Goal: Task Accomplishment & Management: Complete application form

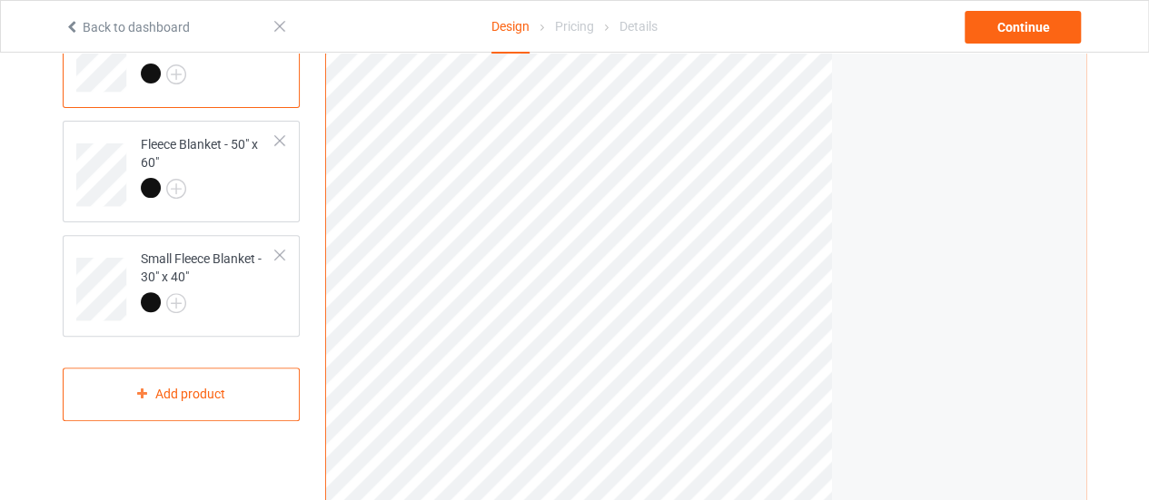
scroll to position [64, 0]
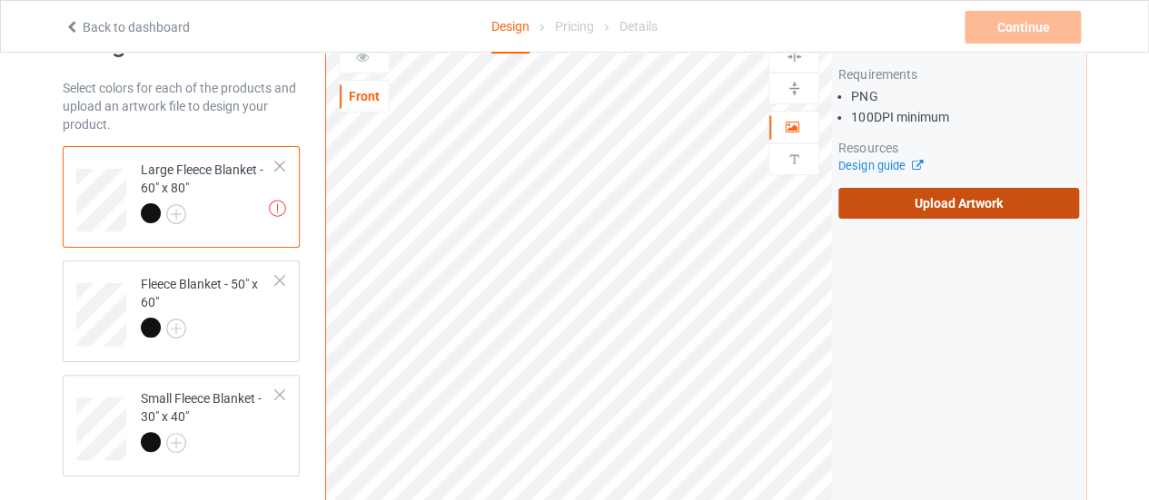
click at [902, 192] on label "Upload Artwork" at bounding box center [958, 203] width 241 height 31
click at [0, 0] on input "Upload Artwork" at bounding box center [0, 0] width 0 height 0
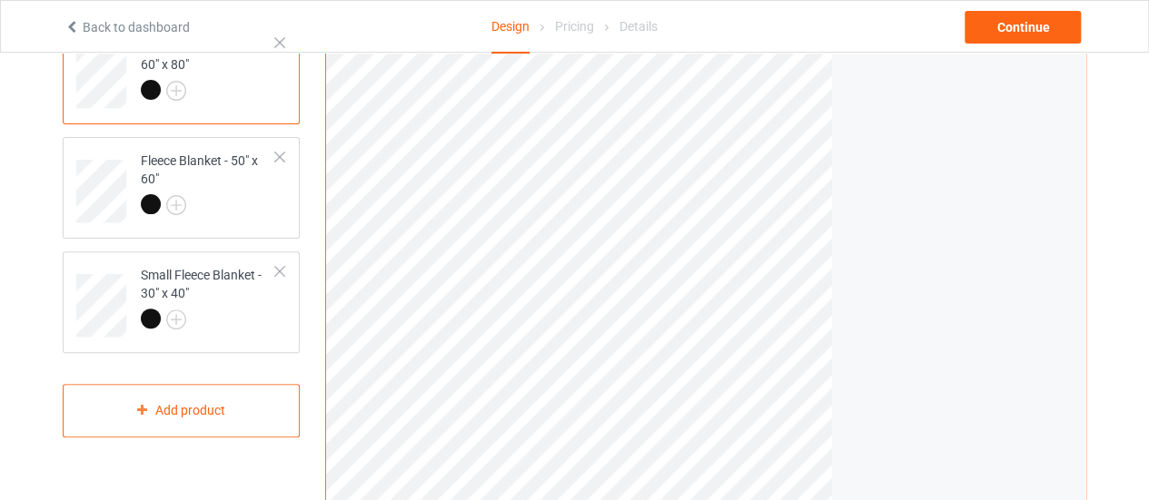
scroll to position [111, 0]
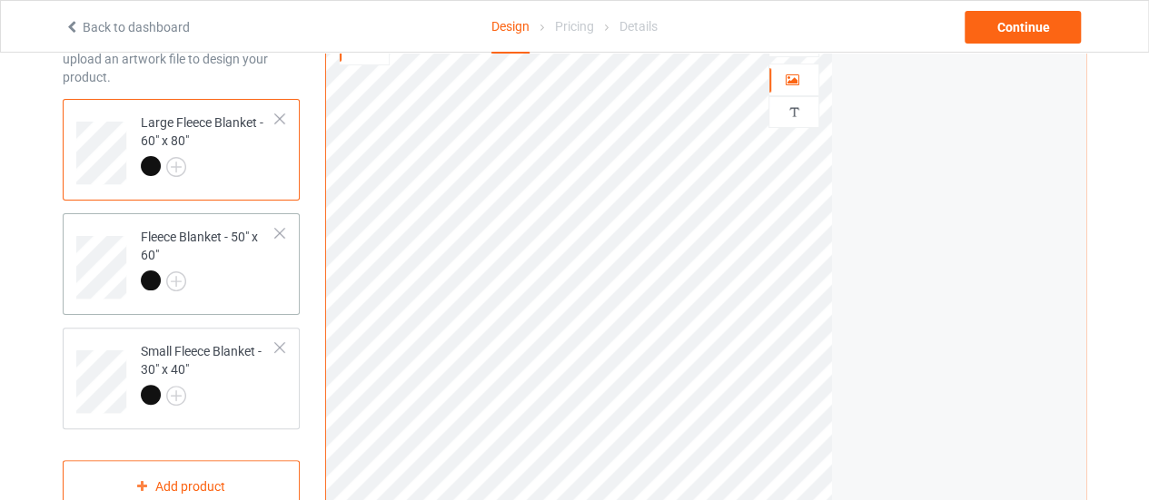
click at [211, 274] on div at bounding box center [208, 283] width 135 height 25
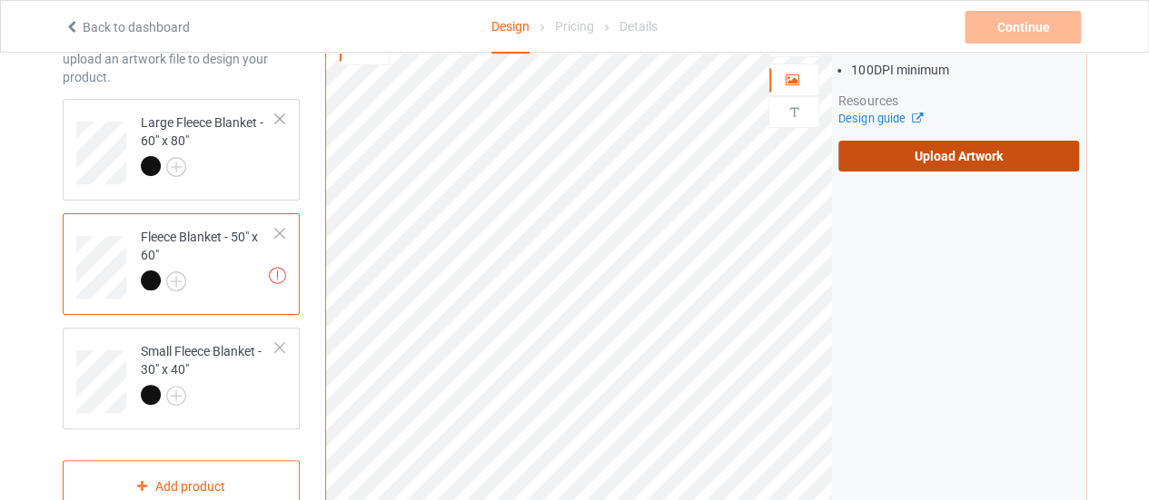
click at [861, 152] on label "Upload Artwork" at bounding box center [958, 156] width 241 height 31
click at [0, 0] on input "Upload Artwork" at bounding box center [0, 0] width 0 height 0
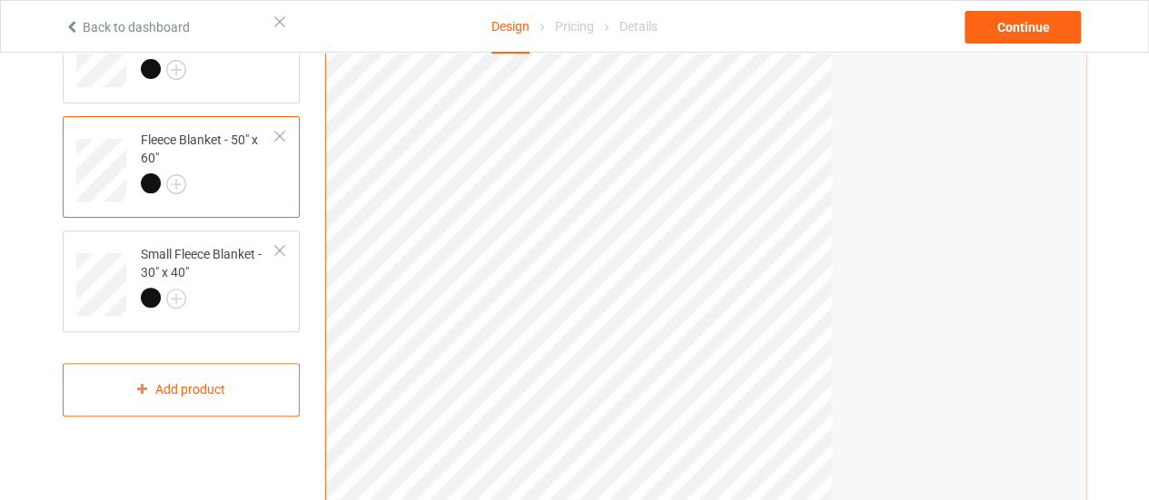
scroll to position [225, 0]
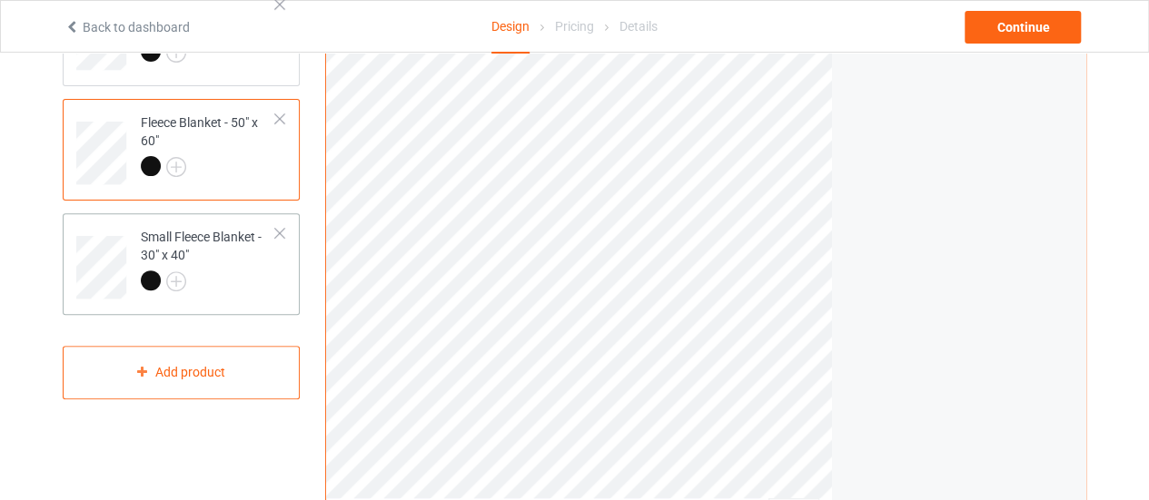
click at [217, 282] on div at bounding box center [208, 283] width 135 height 25
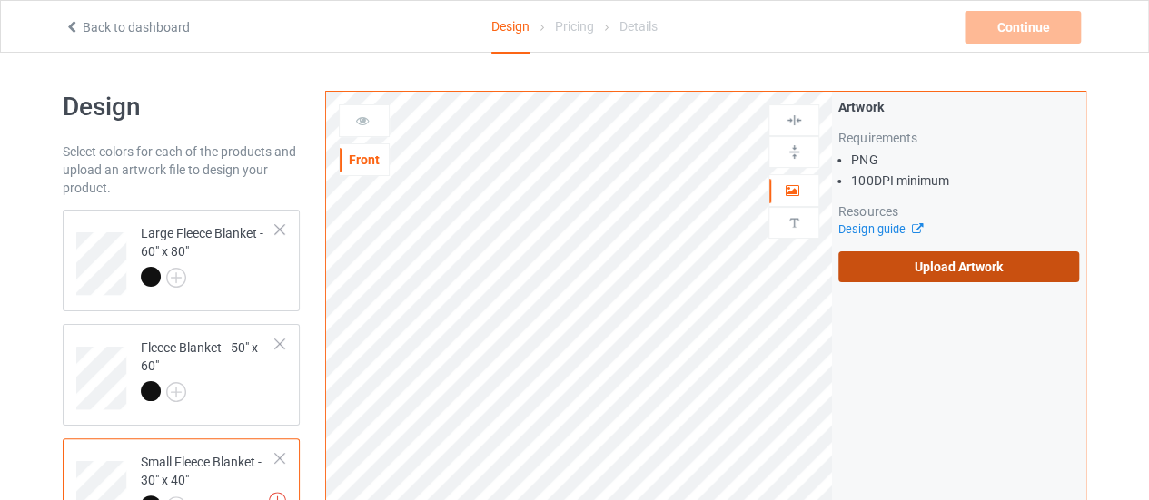
click at [872, 259] on label "Upload Artwork" at bounding box center [958, 267] width 241 height 31
click at [0, 0] on input "Upload Artwork" at bounding box center [0, 0] width 0 height 0
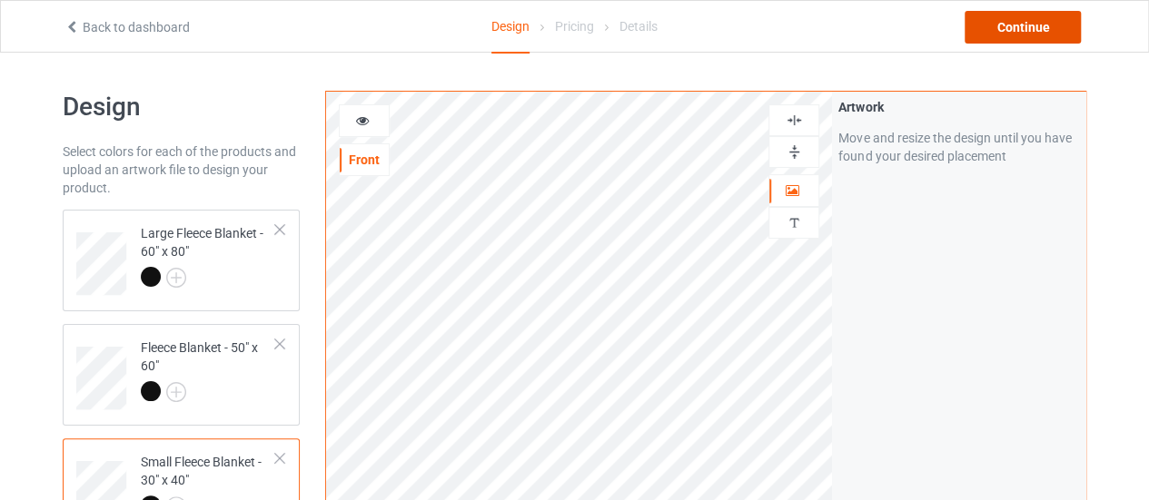
click at [1022, 41] on div "Continue" at bounding box center [1022, 27] width 116 height 33
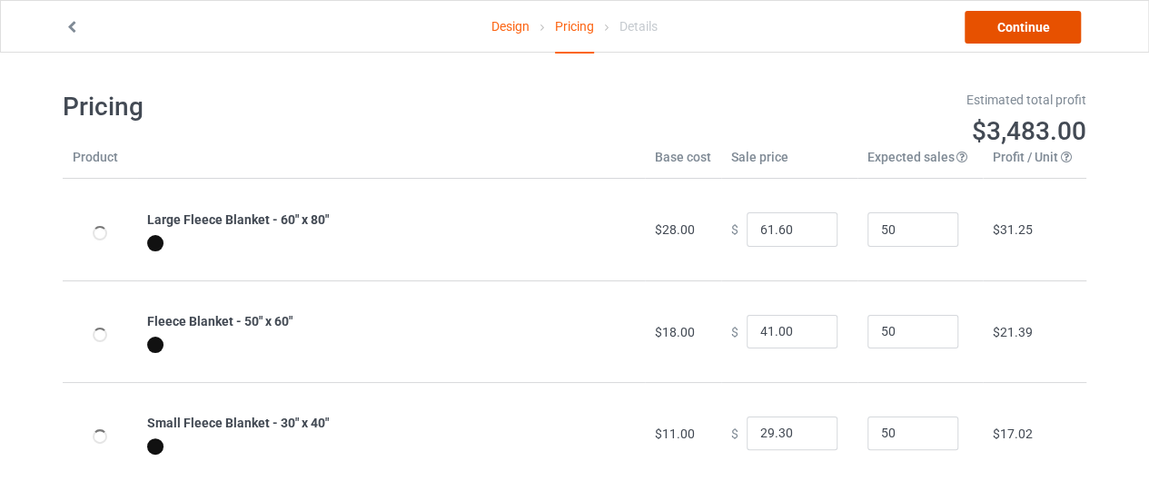
click at [1022, 19] on link "Continue" at bounding box center [1022, 27] width 116 height 33
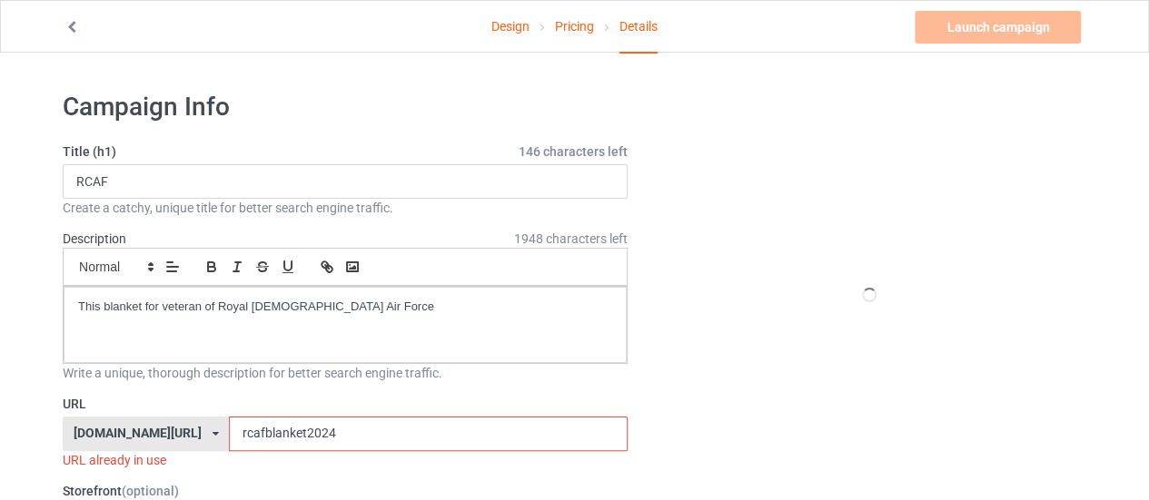
click at [306, 426] on input "rcafblanket2024" at bounding box center [428, 434] width 398 height 35
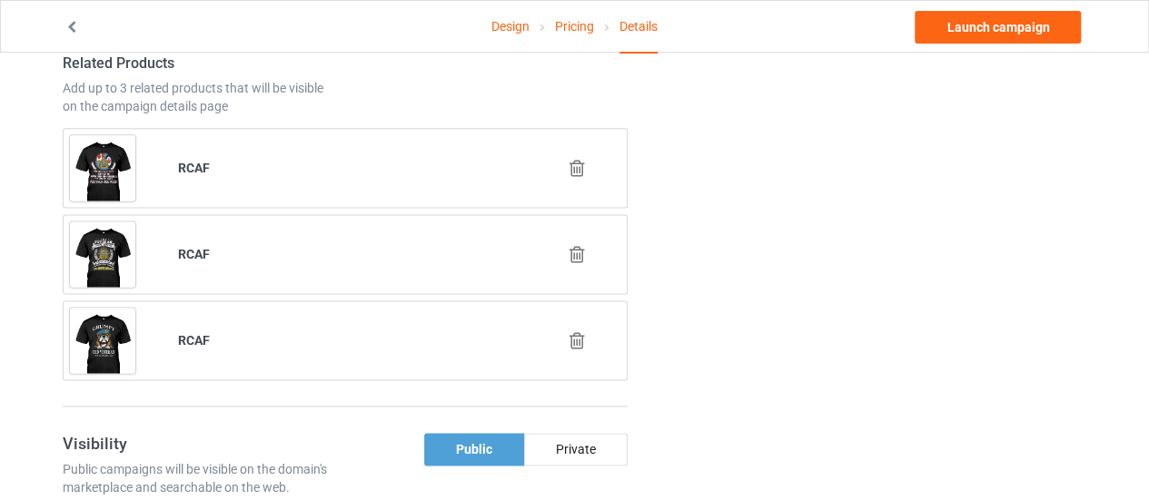
scroll to position [1131, 0]
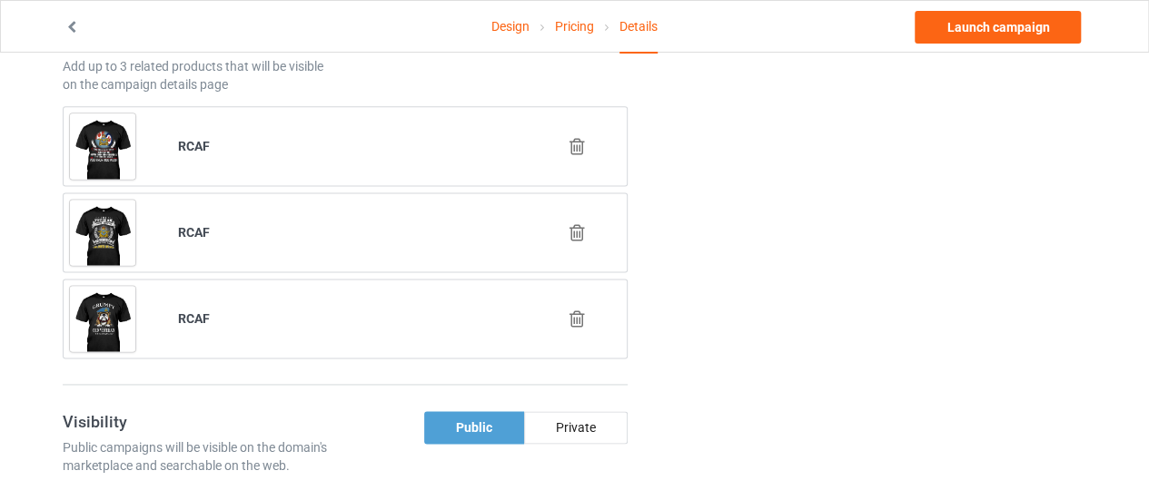
type input "rcafblanketmaucu"
click at [576, 310] on icon at bounding box center [577, 319] width 23 height 19
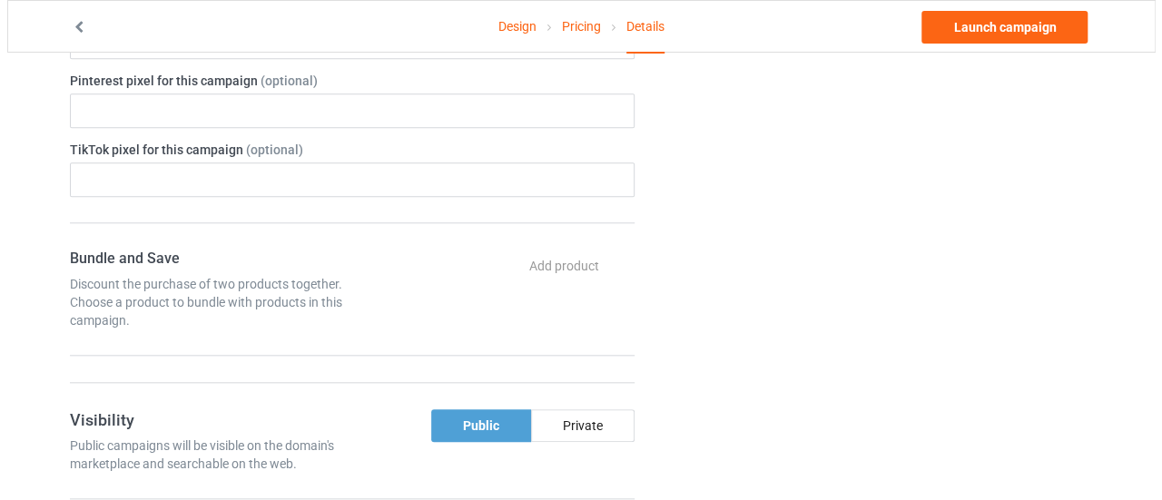
scroll to position [1045, 0]
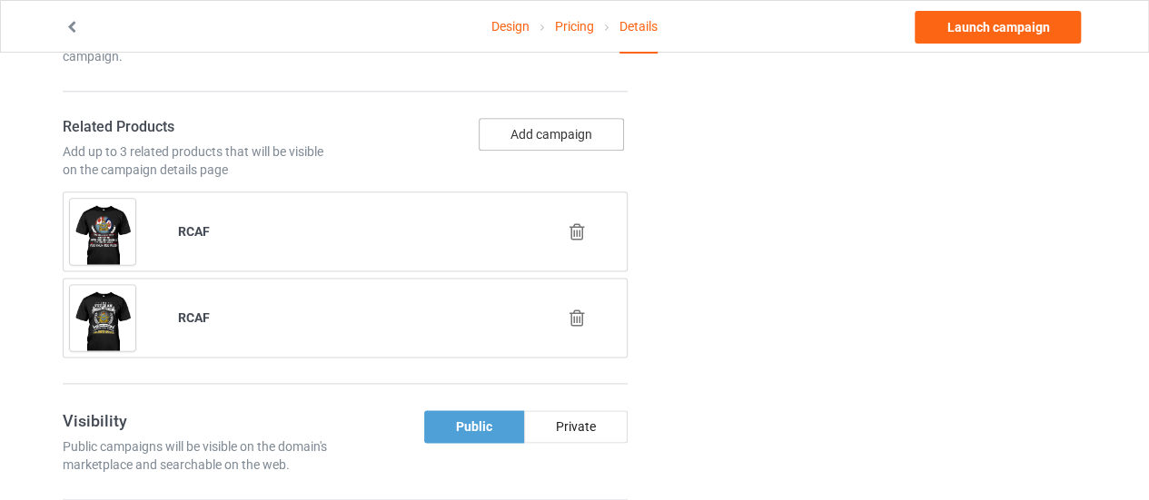
click at [524, 143] on button "Add campaign" at bounding box center [551, 134] width 145 height 33
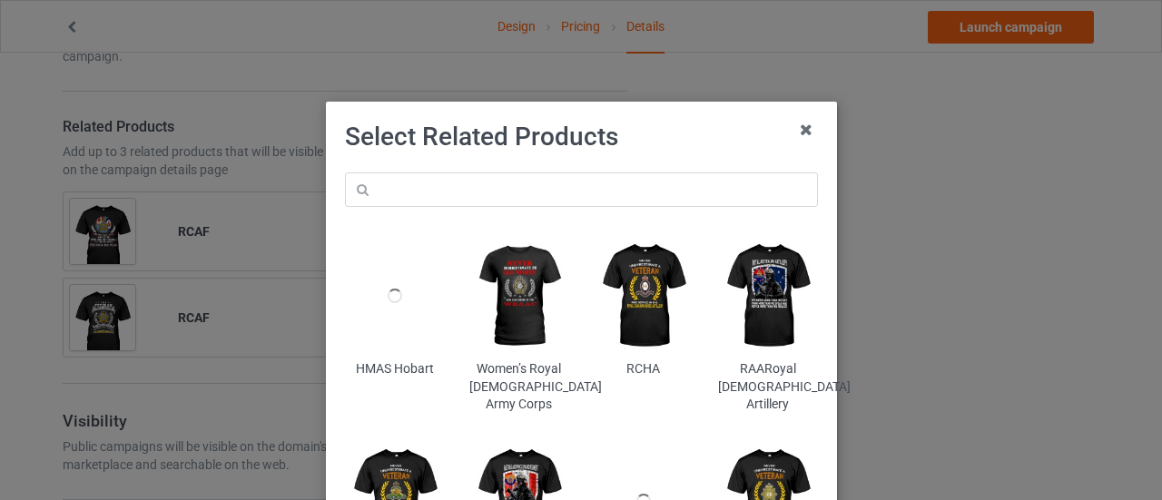
click at [471, 170] on div "HMAS Hobart Women’s Royal [DEMOGRAPHIC_DATA] Army Corps RCHA RAARoyal [DEMOGRAP…" at bounding box center [581, 387] width 499 height 454
click at [460, 182] on input "text" at bounding box center [581, 190] width 473 height 35
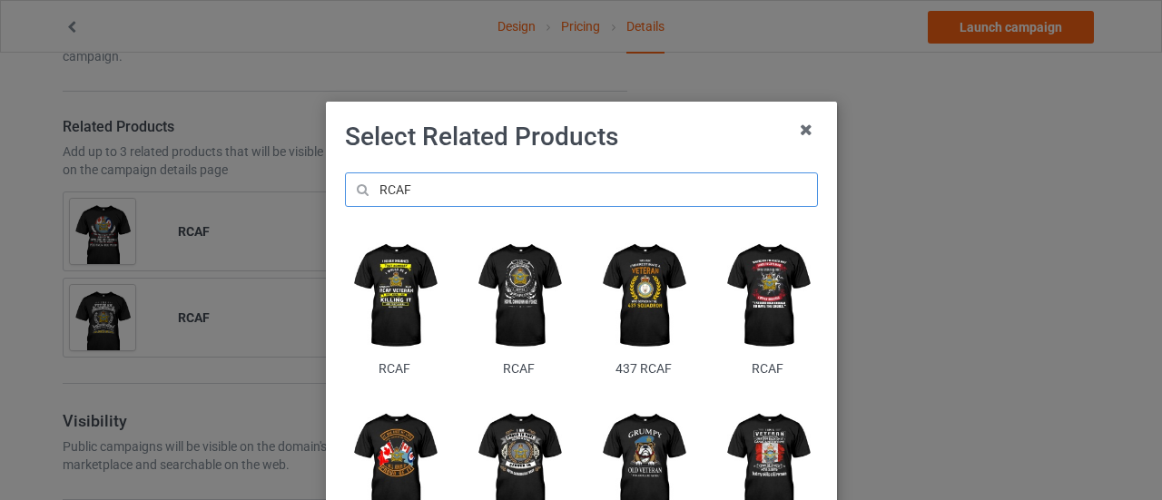
scroll to position [113, 0]
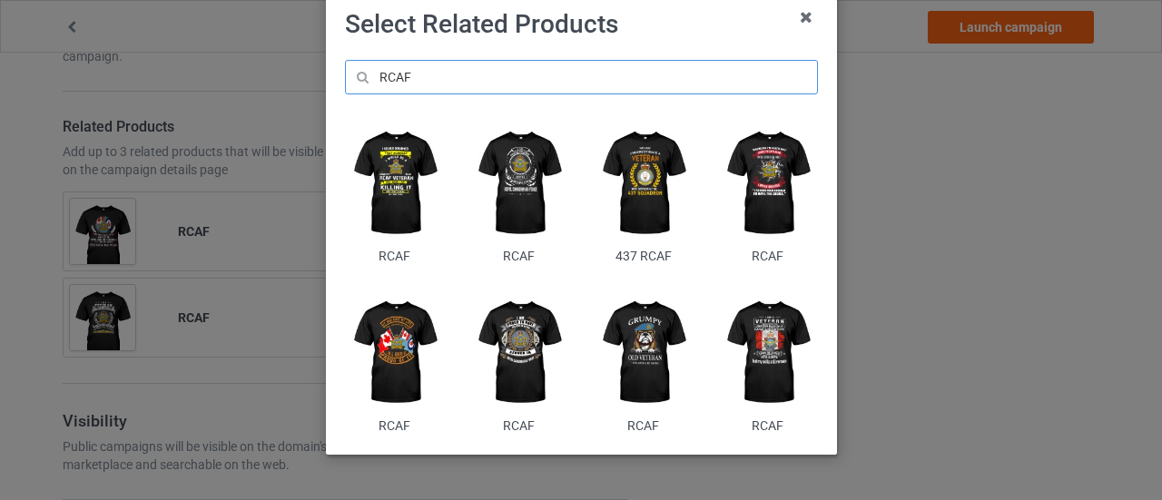
type input "RCAF"
click at [523, 348] on img at bounding box center [519, 354] width 99 height 124
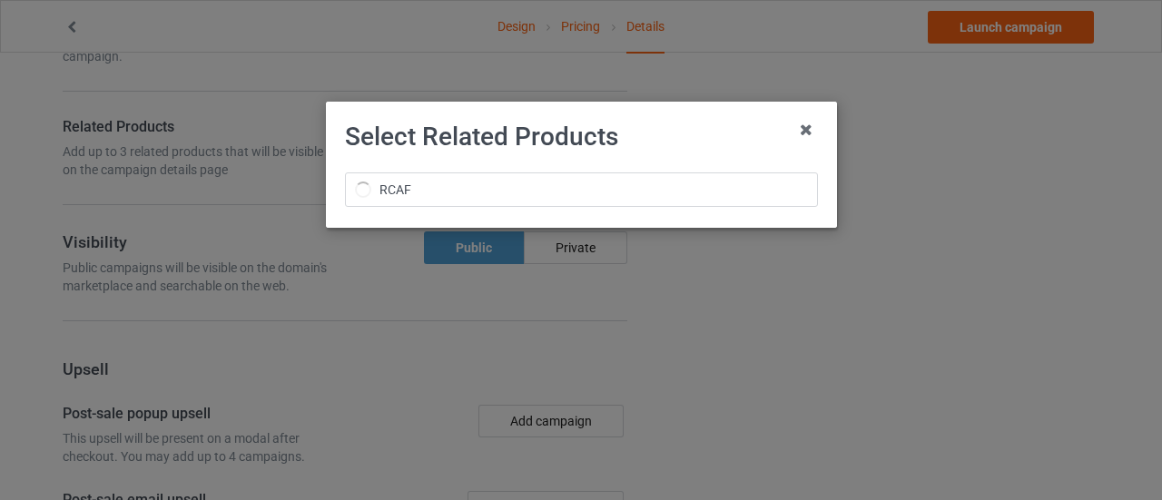
scroll to position [0, 0]
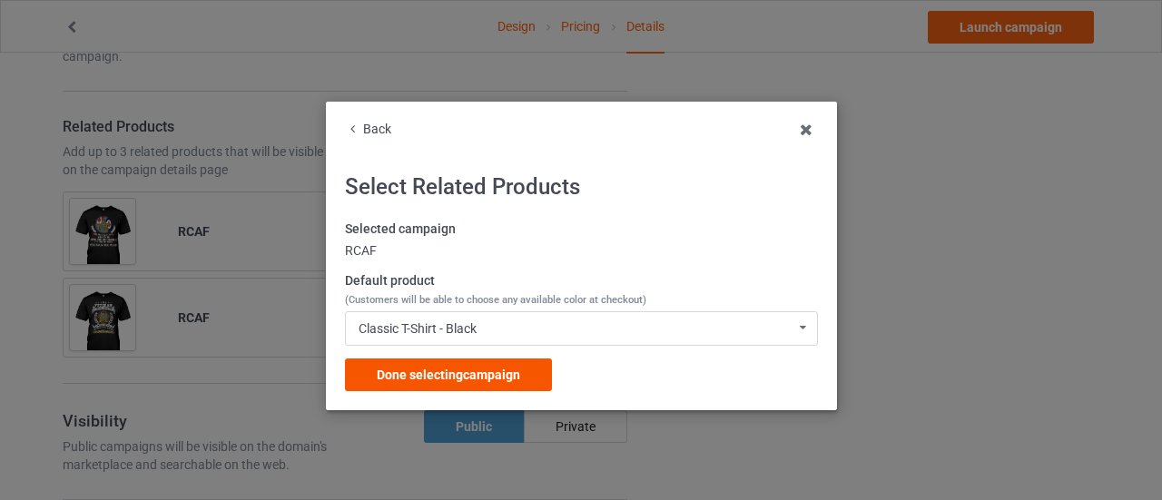
click at [478, 378] on span "Done selecting campaign" at bounding box center [448, 375] width 143 height 15
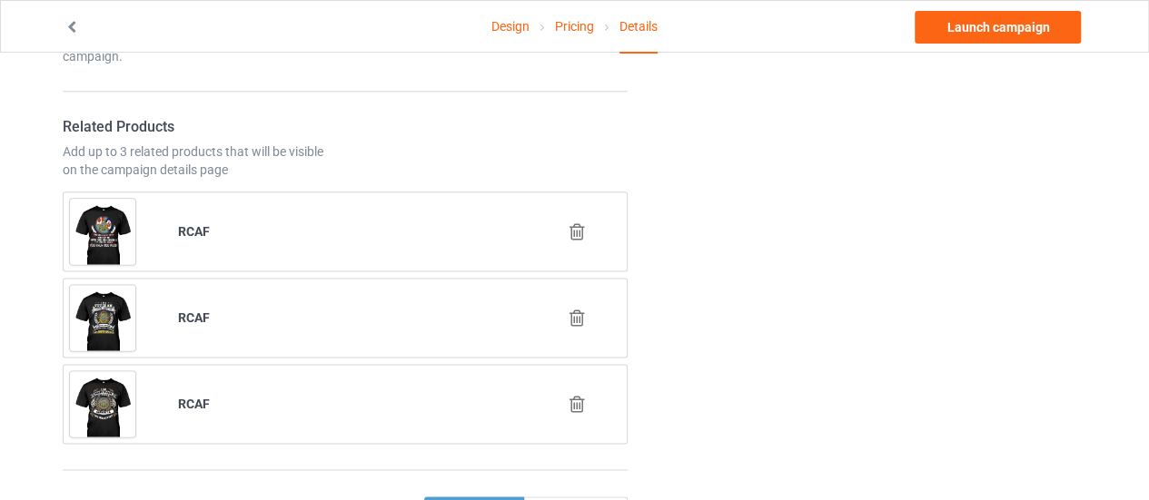
click at [570, 222] on icon at bounding box center [577, 231] width 23 height 19
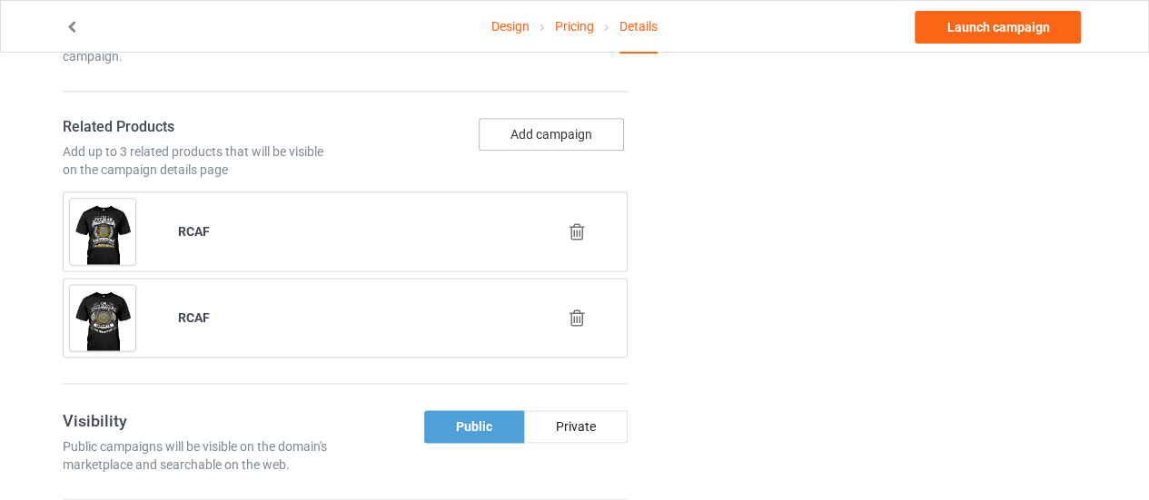
click at [559, 121] on button "Add campaign" at bounding box center [551, 134] width 145 height 33
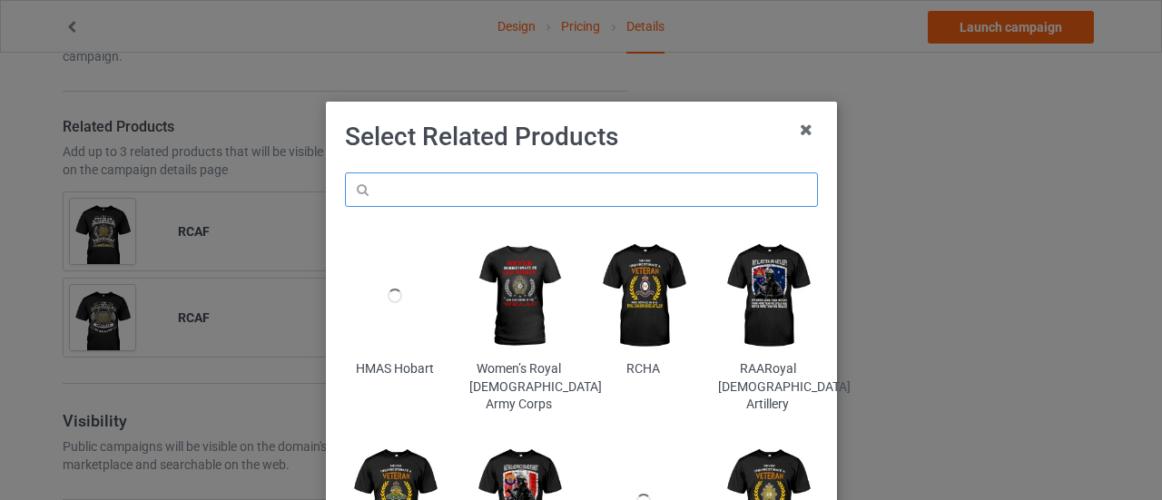
click at [509, 181] on input "text" at bounding box center [581, 190] width 473 height 35
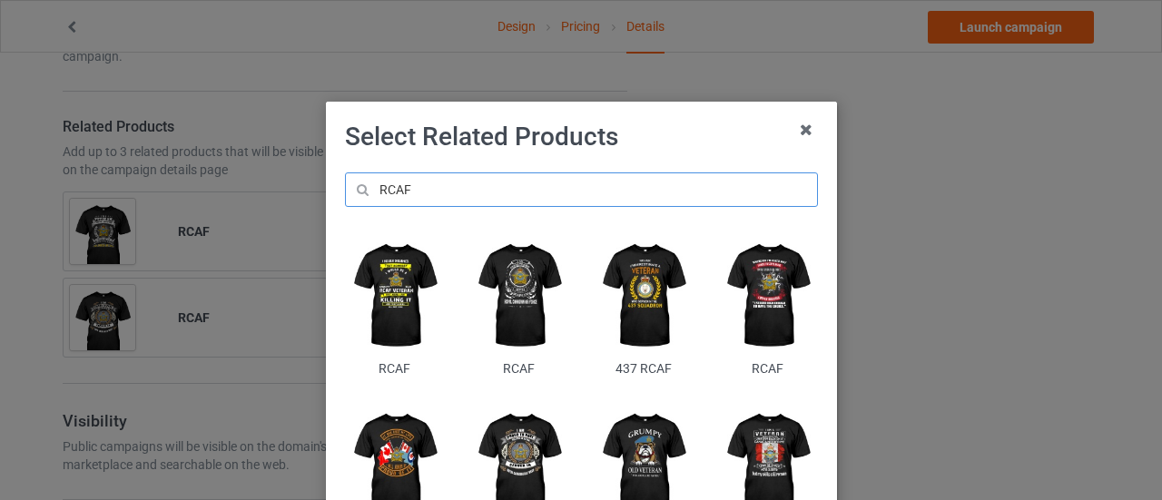
scroll to position [124, 0]
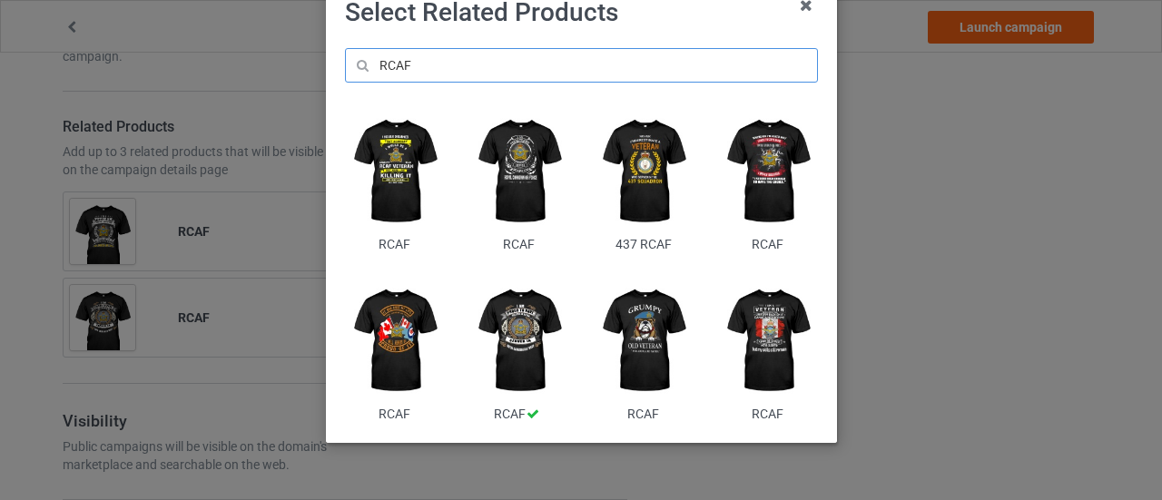
type input "RCAF"
click at [408, 344] on img at bounding box center [394, 342] width 99 height 124
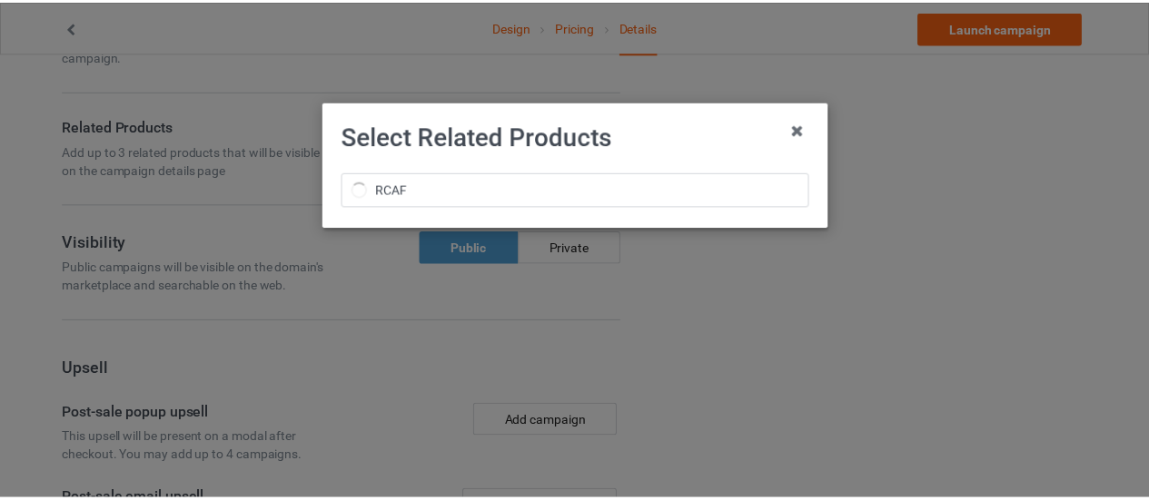
scroll to position [0, 0]
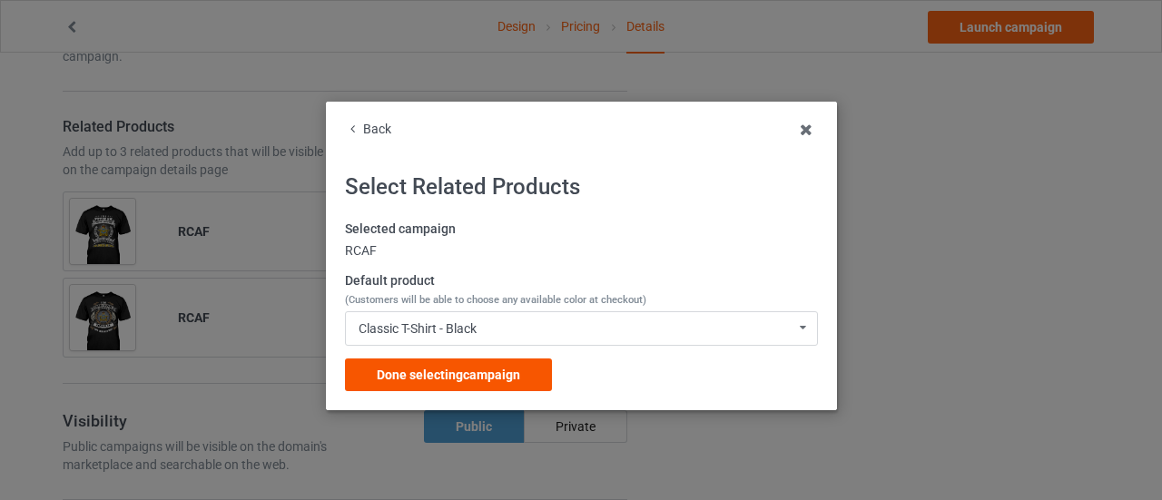
click at [418, 361] on div "Done selecting campaign" at bounding box center [448, 375] width 207 height 33
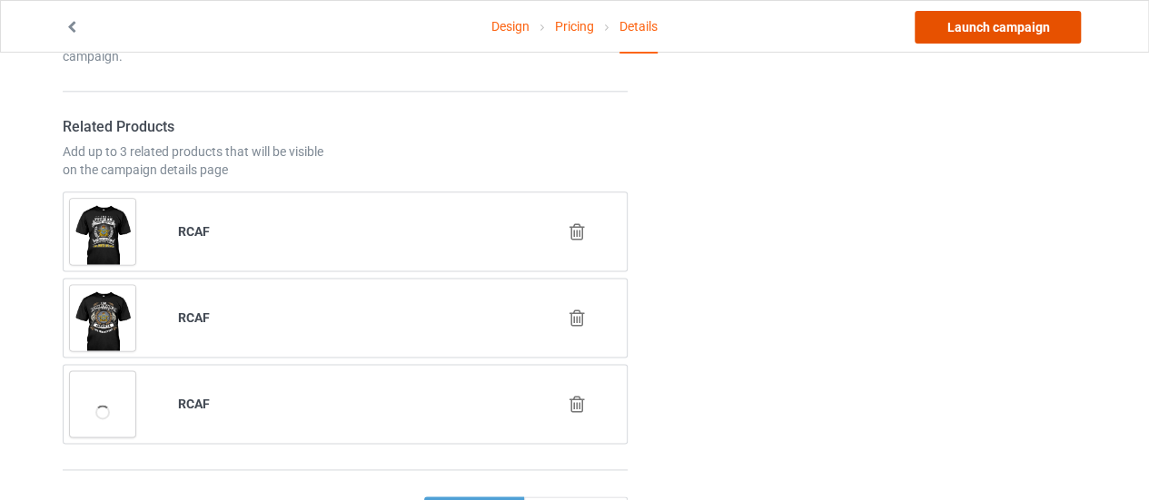
click at [970, 19] on link "Launch campaign" at bounding box center [998, 27] width 166 height 33
